Goal: Information Seeking & Learning: Learn about a topic

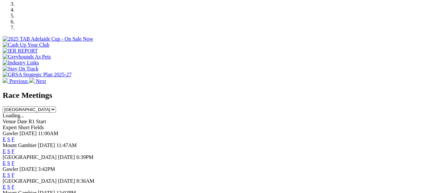
scroll to position [232, 0]
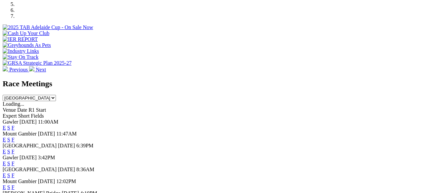
click at [6, 137] on link "E" at bounding box center [4, 140] width 3 height 6
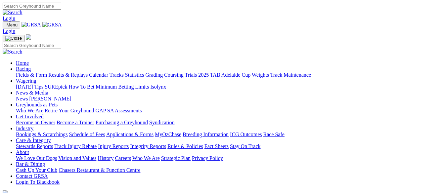
scroll to position [232, 0]
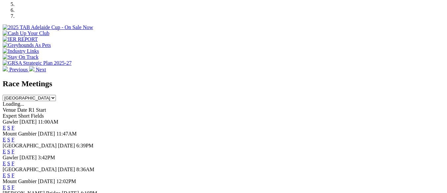
click at [6, 173] on link "E" at bounding box center [4, 176] width 3 height 6
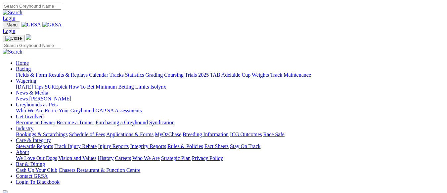
scroll to position [232, 0]
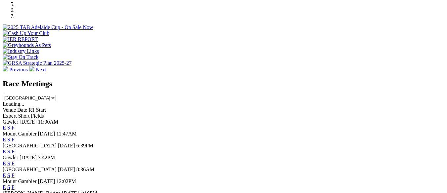
click at [6, 149] on link "E" at bounding box center [4, 152] width 3 height 6
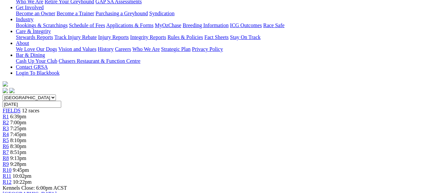
scroll to position [132, 0]
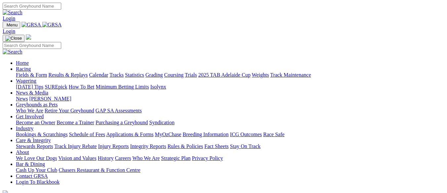
scroll to position [232, 0]
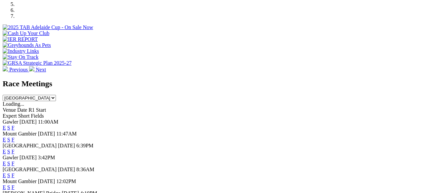
click at [15, 149] on link "F" at bounding box center [13, 152] width 3 height 6
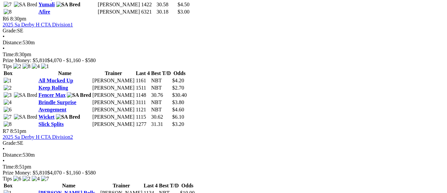
scroll to position [894, 0]
